Goal: Task Accomplishment & Management: Complete application form

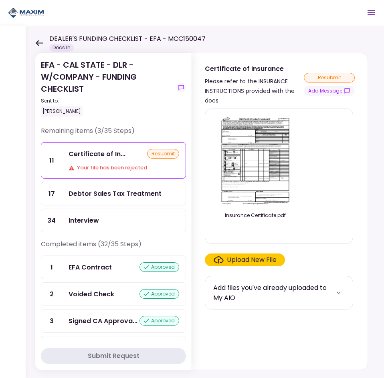
click at [256, 258] on div "Upload New File" at bounding box center [252, 260] width 50 height 10
click at [0, 0] on input "Upload New File" at bounding box center [0, 0] width 0 height 0
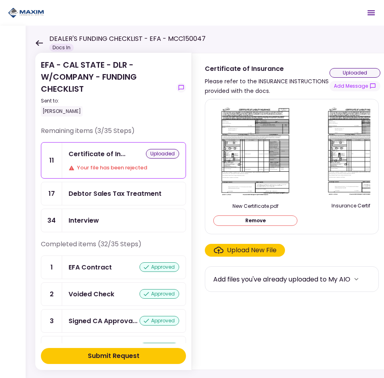
click at [160, 352] on button "Submit Request" at bounding box center [113, 356] width 145 height 16
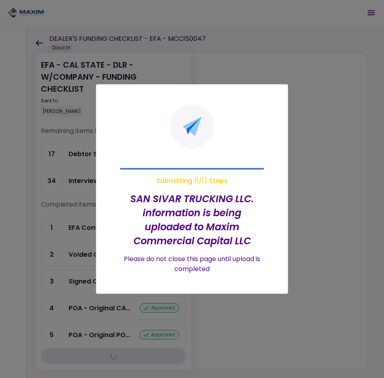
click at [330, 227] on div at bounding box center [192, 189] width 384 height 378
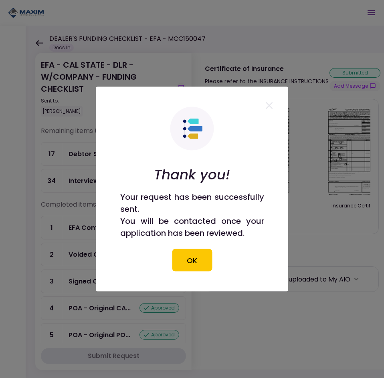
click at [177, 254] on button "OK" at bounding box center [192, 260] width 40 height 22
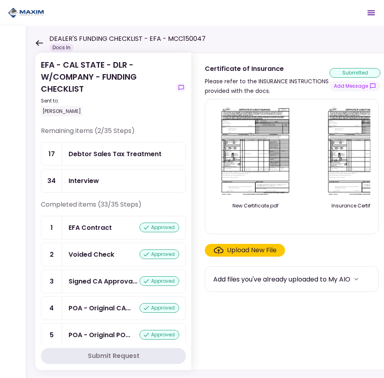
click at [41, 348] on button "Submit Request" at bounding box center [113, 356] width 145 height 16
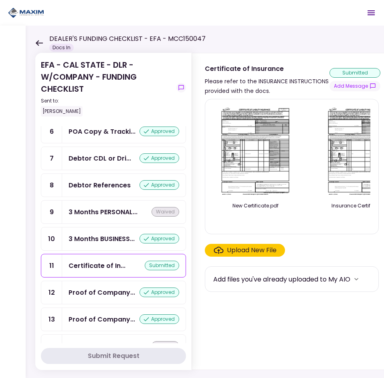
scroll to position [240, 0]
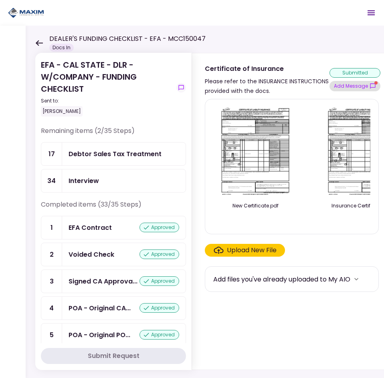
click at [365, 83] on button "Add Message" at bounding box center [354, 86] width 51 height 10
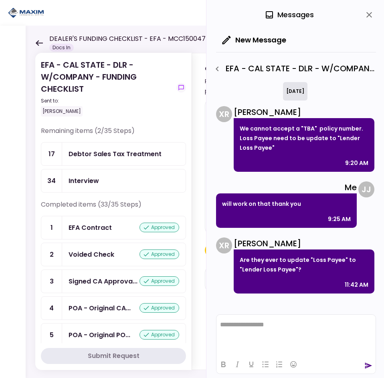
click at [372, 19] on icon "close" at bounding box center [369, 15] width 10 height 10
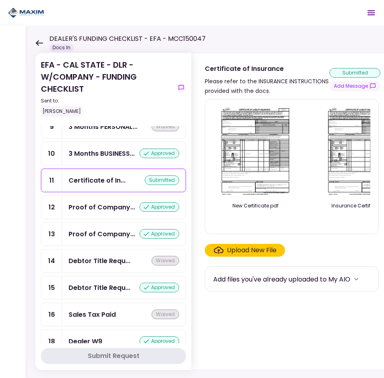
scroll to position [320, 0]
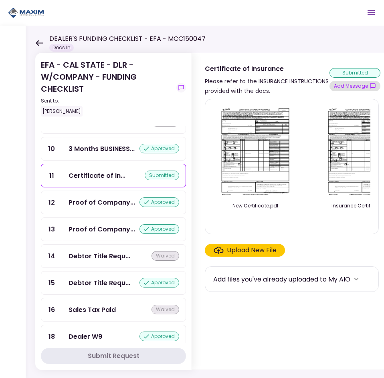
click at [346, 82] on button "Add Message" at bounding box center [354, 86] width 51 height 10
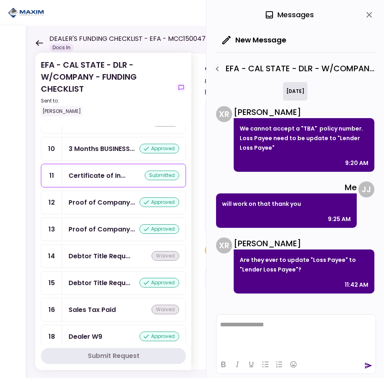
scroll to position [0, 0]
drag, startPoint x: 239, startPoint y: 267, endPoint x: 295, endPoint y: 280, distance: 58.3
click at [291, 277] on div "Are they ever to update "Loss Payee" to "Lender Loss Payee"? 11:42 AM" at bounding box center [303, 271] width 141 height 44
click at [314, 320] on html at bounding box center [295, 325] width 159 height 20
click at [281, 281] on div "11:42 AM" at bounding box center [303, 285] width 129 height 10
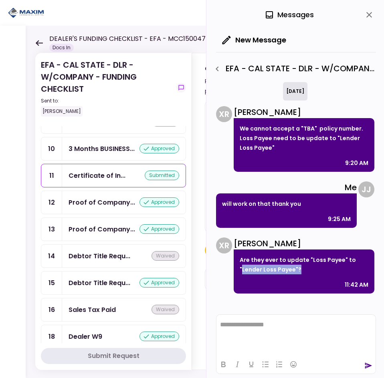
drag, startPoint x: 303, startPoint y: 271, endPoint x: 241, endPoint y: 271, distance: 62.5
click at [241, 271] on p "Are they ever to update "Loss Payee" to "Lender Loss Payee"?" at bounding box center [303, 264] width 129 height 19
click at [267, 280] on div "11:42 AM" at bounding box center [303, 285] width 129 height 10
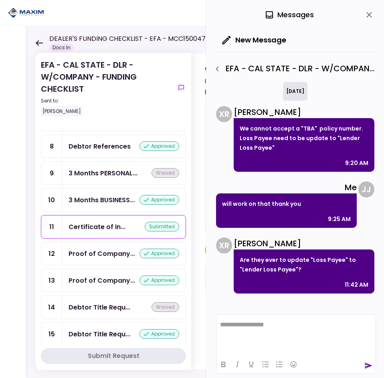
scroll to position [280, 0]
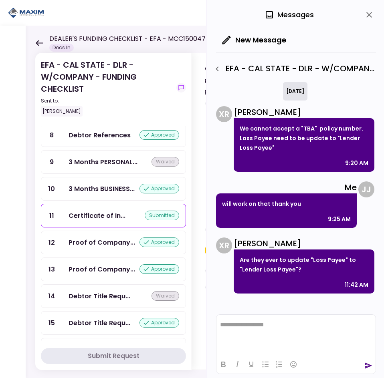
drag, startPoint x: 472, startPoint y: 627, endPoint x: 253, endPoint y: 318, distance: 378.0
click at [365, 366] on icon "send" at bounding box center [368, 366] width 8 height 8
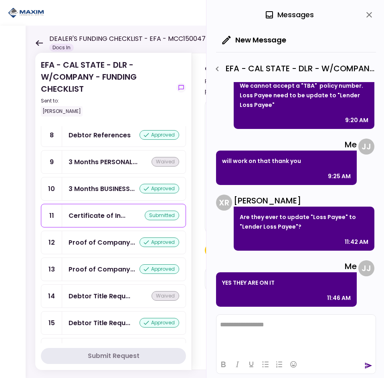
click at [367, 11] on icon "close" at bounding box center [369, 15] width 10 height 10
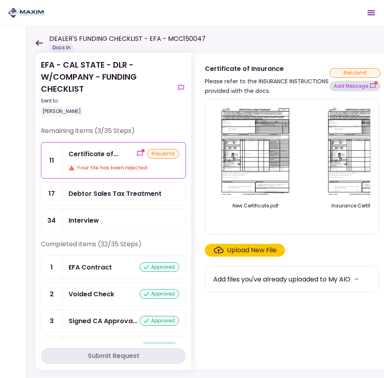
click at [364, 86] on button "Add Message" at bounding box center [354, 86] width 51 height 10
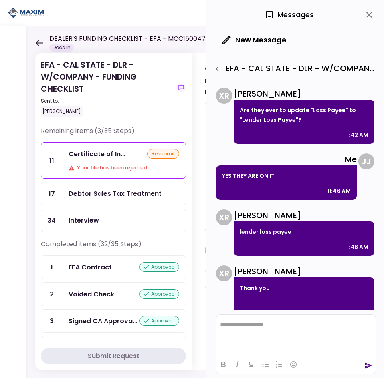
scroll to position [130, 0]
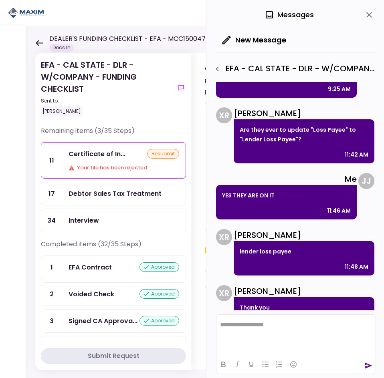
click at [346, 17] on div "0 Messages" at bounding box center [296, 15] width 160 height 30
click at [372, 9] on button "close" at bounding box center [369, 15] width 14 height 14
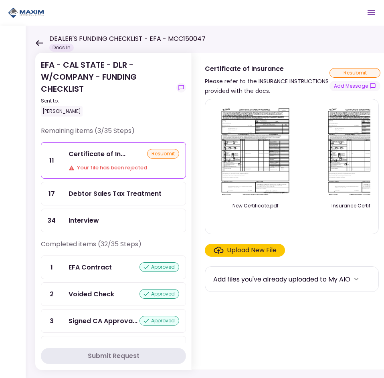
click at [250, 180] on img at bounding box center [254, 152] width 71 height 92
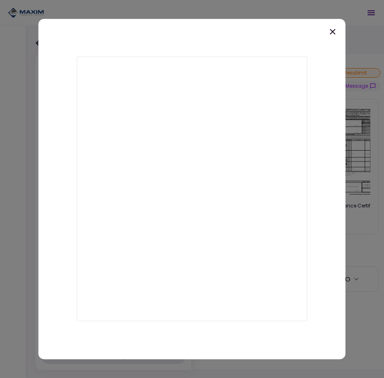
click at [328, 33] on icon at bounding box center [332, 32] width 10 height 10
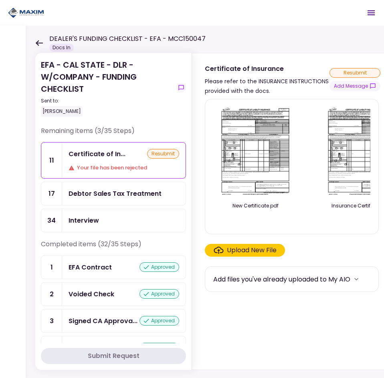
click at [242, 255] on div "Upload New File" at bounding box center [252, 250] width 50 height 10
click at [0, 0] on input "Upload New File" at bounding box center [0, 0] width 0 height 0
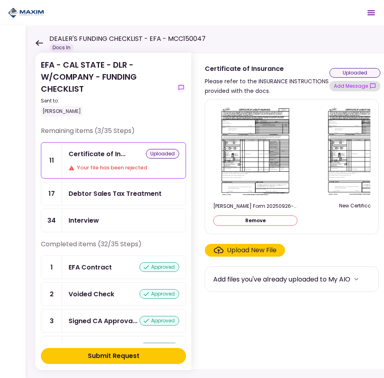
click at [353, 91] on button "Add Message" at bounding box center [354, 86] width 51 height 10
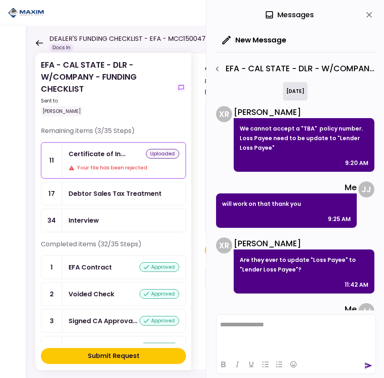
scroll to position [170, 0]
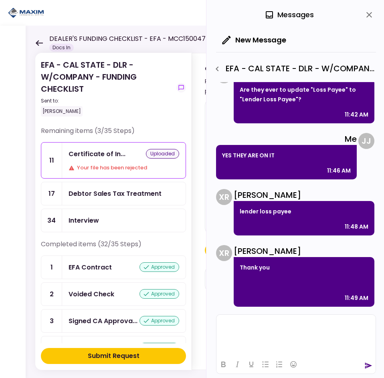
click at [250, 333] on html at bounding box center [295, 325] width 159 height 20
click at [363, 366] on div at bounding box center [295, 364] width 159 height 16
click at [358, 366] on div at bounding box center [295, 364] width 159 height 16
drag, startPoint x: 366, startPoint y: 366, endPoint x: 149, endPoint y: 17, distance: 410.5
click at [366, 366] on icon "send" at bounding box center [368, 366] width 8 height 8
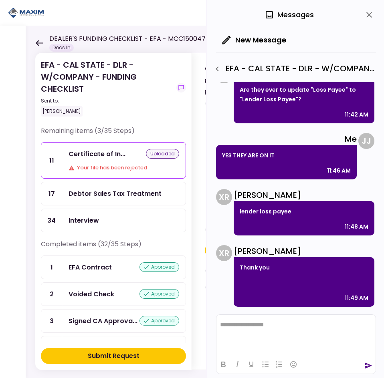
scroll to position [226, 0]
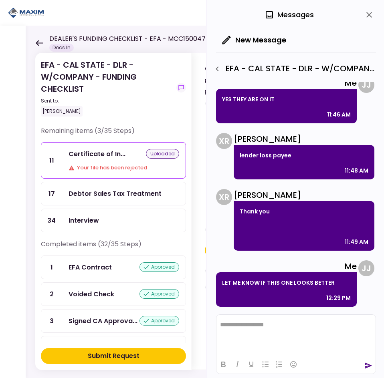
click at [371, 14] on icon "close" at bounding box center [369, 15] width 10 height 10
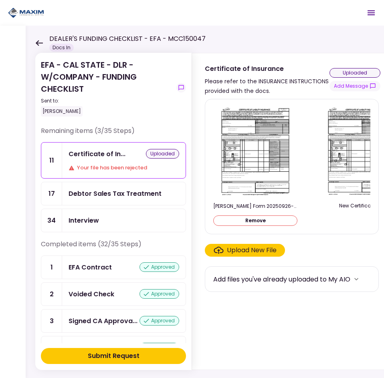
click at [273, 221] on button "Remove" at bounding box center [255, 220] width 84 height 10
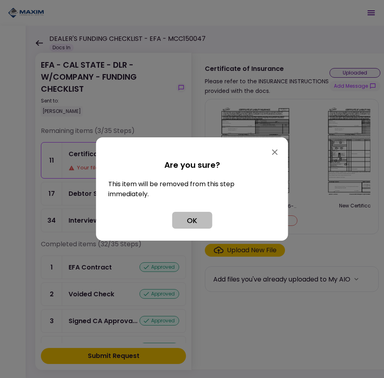
click at [199, 223] on button "OK" at bounding box center [192, 220] width 40 height 17
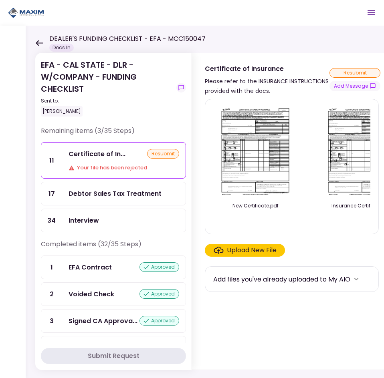
click at [229, 251] on div "Upload New File" at bounding box center [252, 250] width 50 height 10
click at [0, 0] on input "Upload New File" at bounding box center [0, 0] width 0 height 0
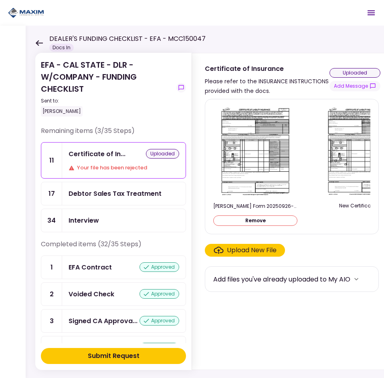
click at [135, 356] on div "Submit Request" at bounding box center [114, 356] width 52 height 10
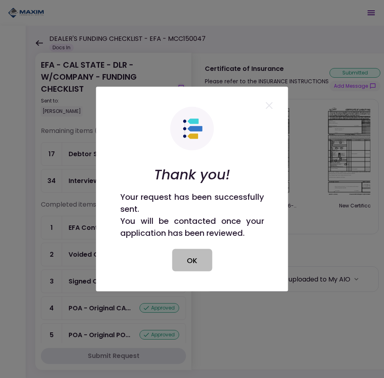
click at [183, 262] on button "OK" at bounding box center [192, 260] width 40 height 22
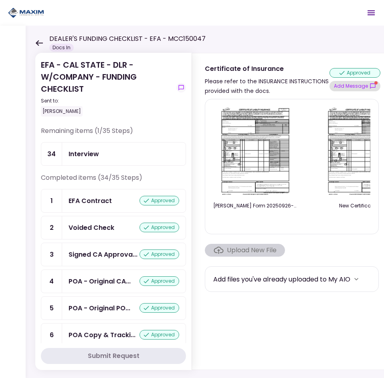
click at [348, 88] on button "Add Message" at bounding box center [354, 86] width 51 height 10
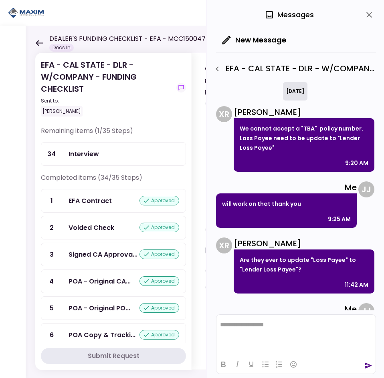
scroll to position [292, 0]
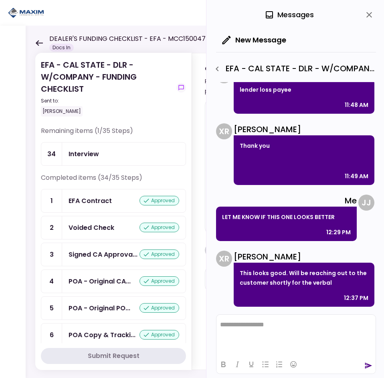
click at [285, 319] on html "**********" at bounding box center [295, 325] width 159 height 20
click at [368, 363] on icon "send" at bounding box center [368, 366] width 8 height 8
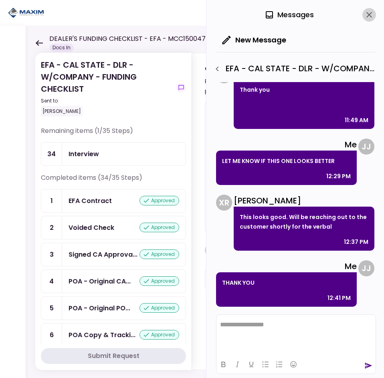
click at [367, 20] on button "close" at bounding box center [369, 15] width 14 height 14
